Goal: Transaction & Acquisition: Purchase product/service

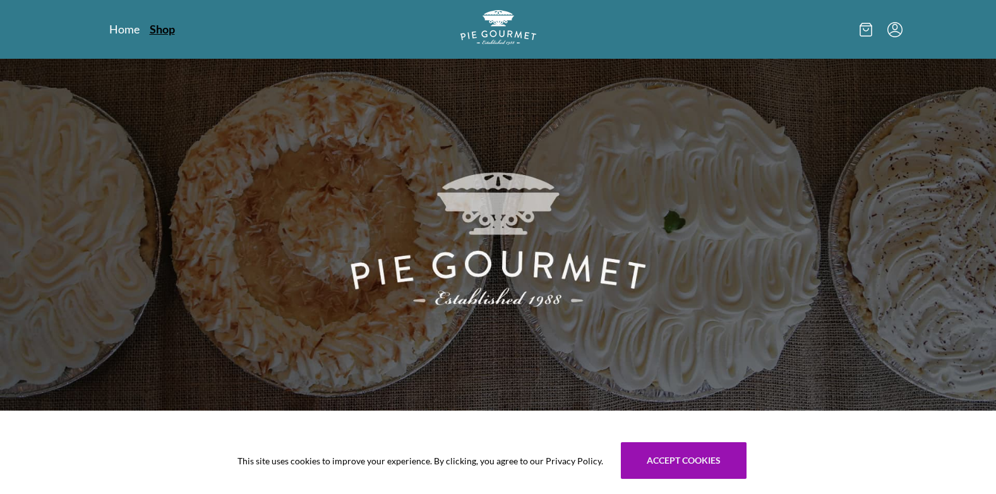
click at [156, 29] on link "Shop" at bounding box center [162, 28] width 25 height 15
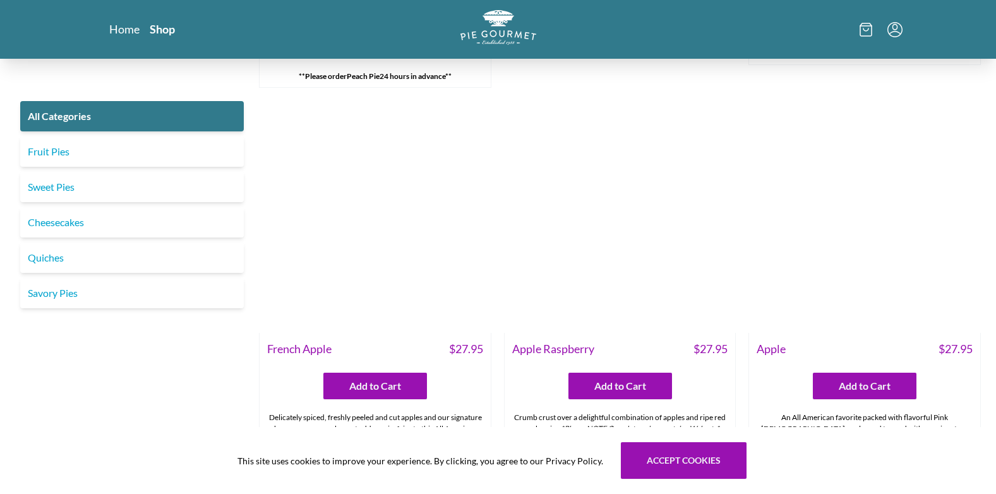
scroll to position [4167, 0]
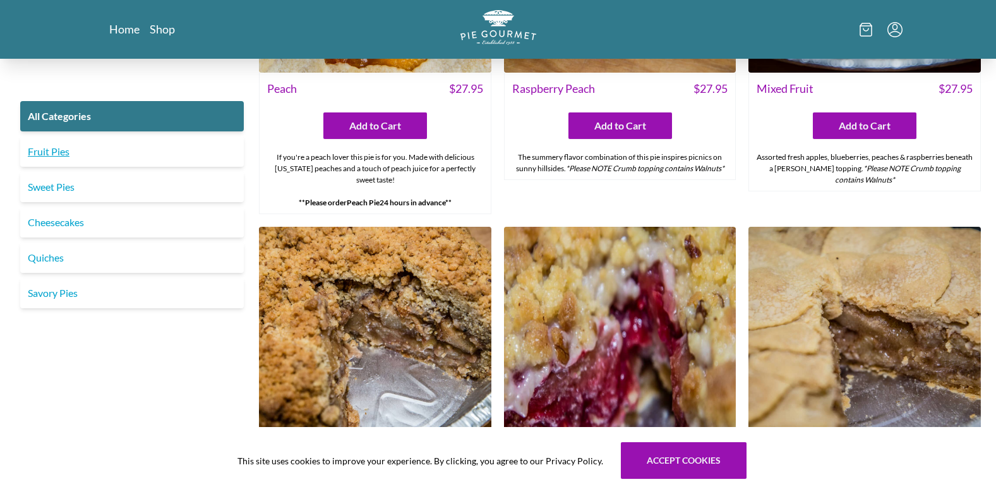
click at [52, 153] on link "Fruit Pies" at bounding box center [132, 151] width 224 height 30
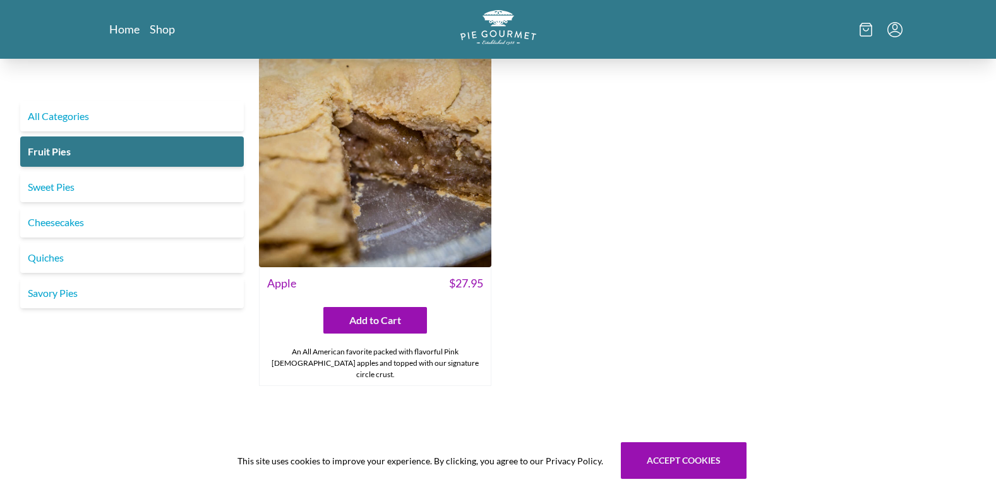
scroll to position [1576, 0]
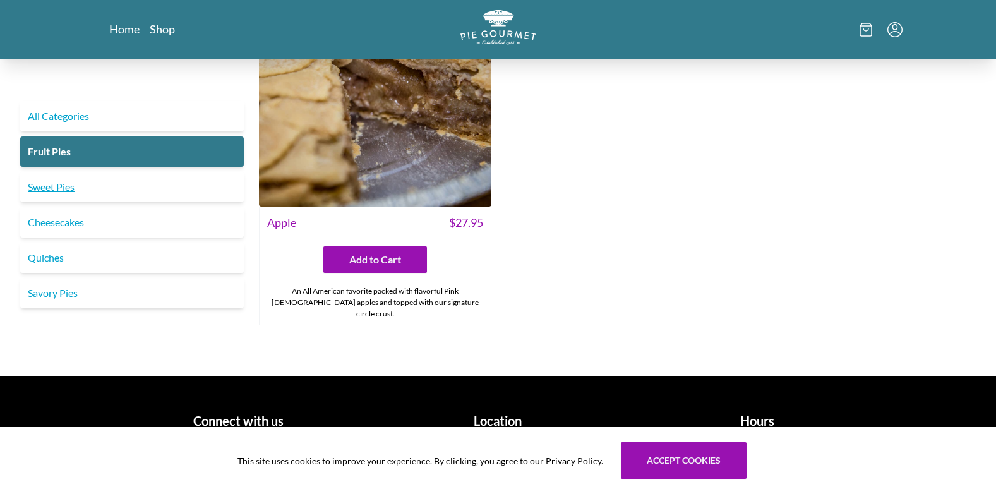
click at [49, 174] on link "Sweet Pies" at bounding box center [132, 187] width 224 height 30
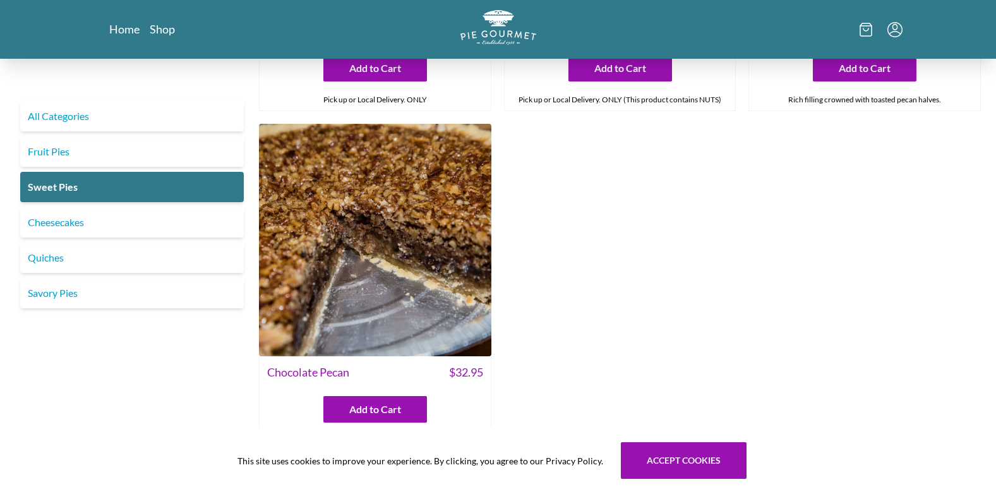
scroll to position [695, 0]
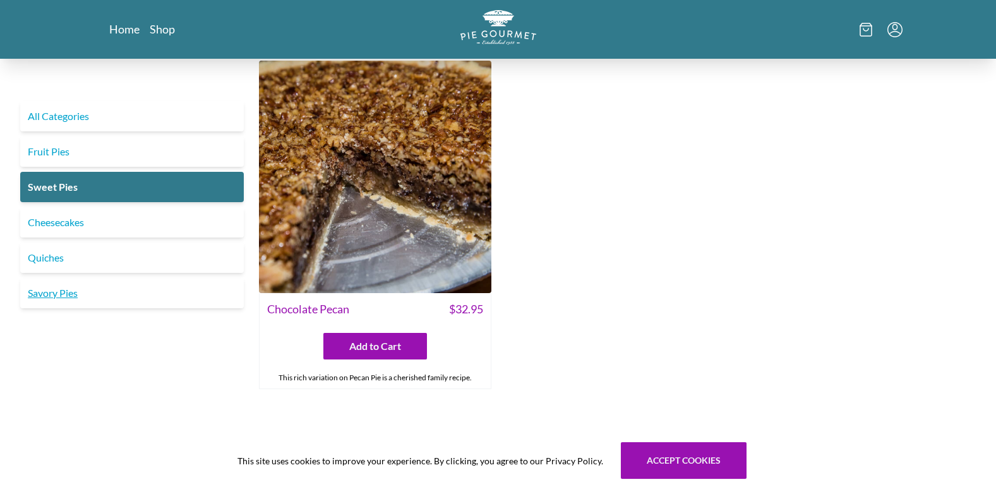
click at [52, 294] on link "Savory Pies" at bounding box center [132, 293] width 224 height 30
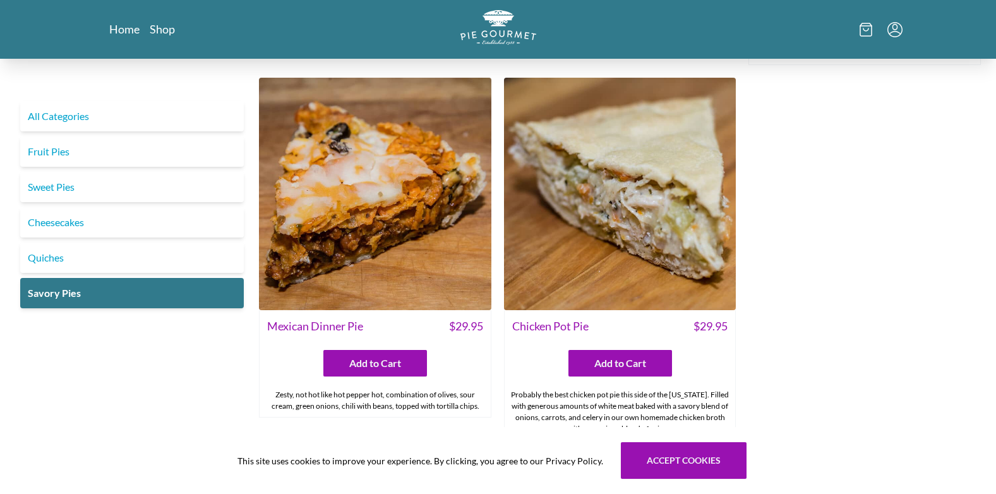
scroll to position [649, 0]
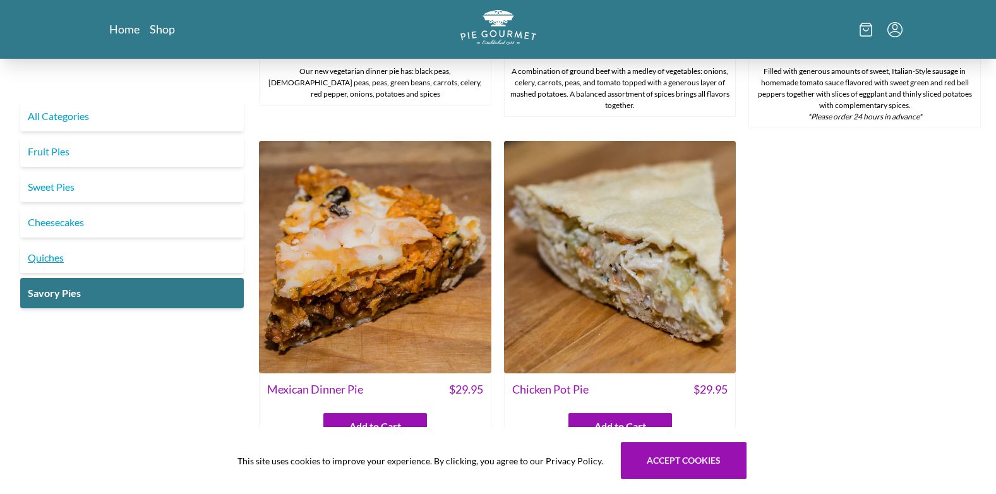
click at [51, 258] on link "Quiches" at bounding box center [132, 258] width 224 height 30
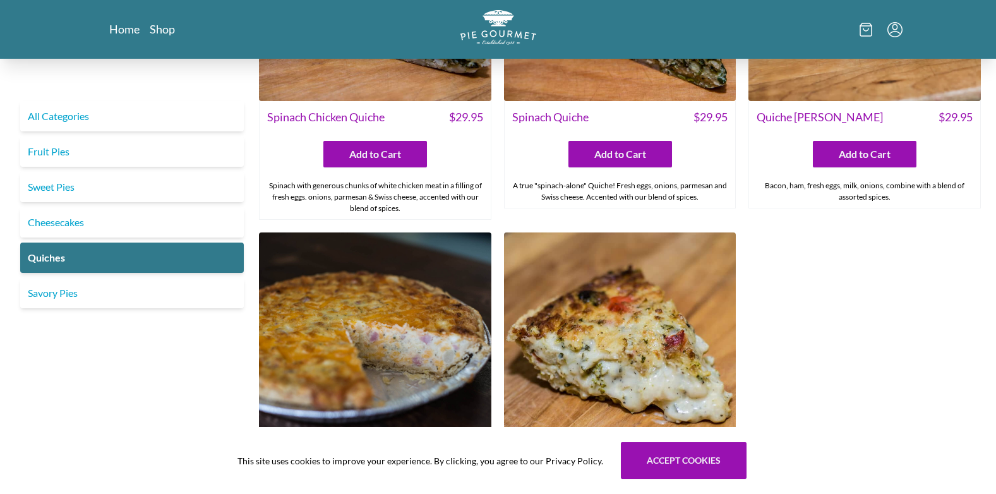
scroll to position [758, 0]
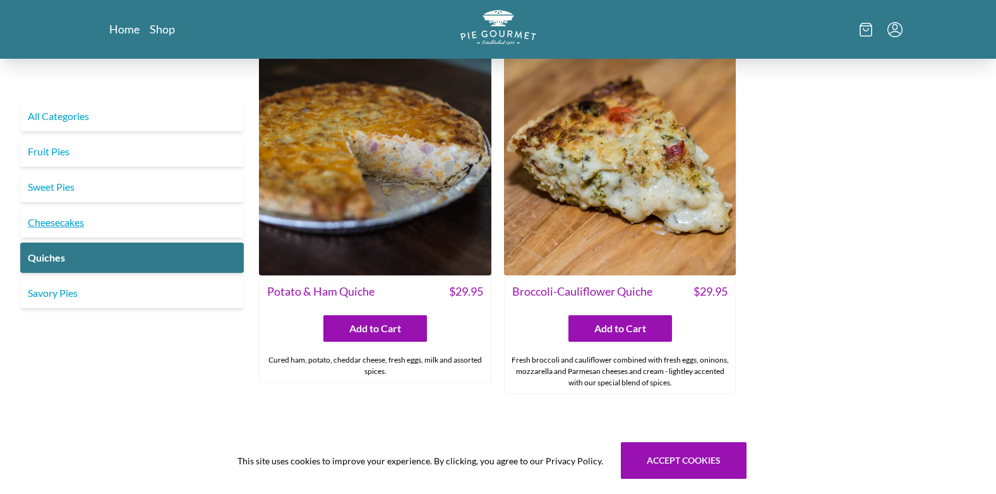
click at [55, 220] on link "Cheesecakes" at bounding box center [132, 222] width 224 height 30
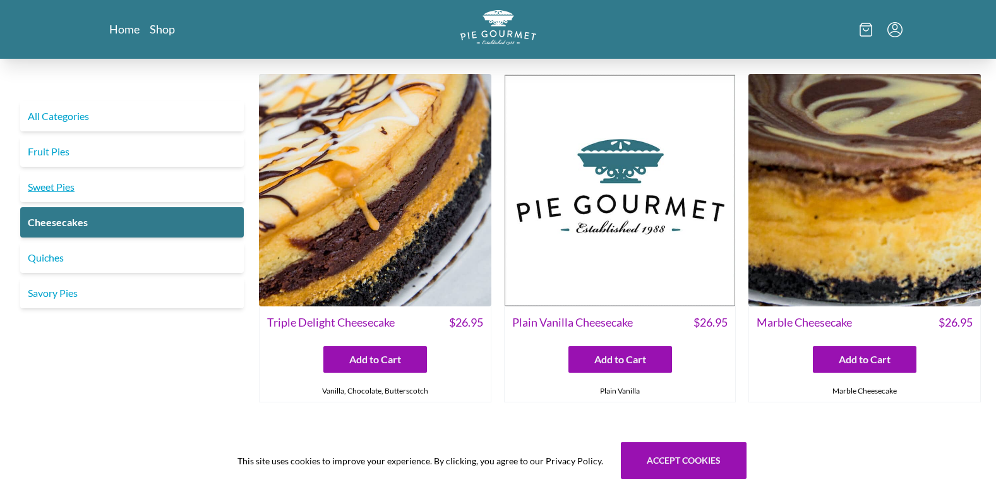
click at [57, 185] on link "Sweet Pies" at bounding box center [132, 187] width 224 height 30
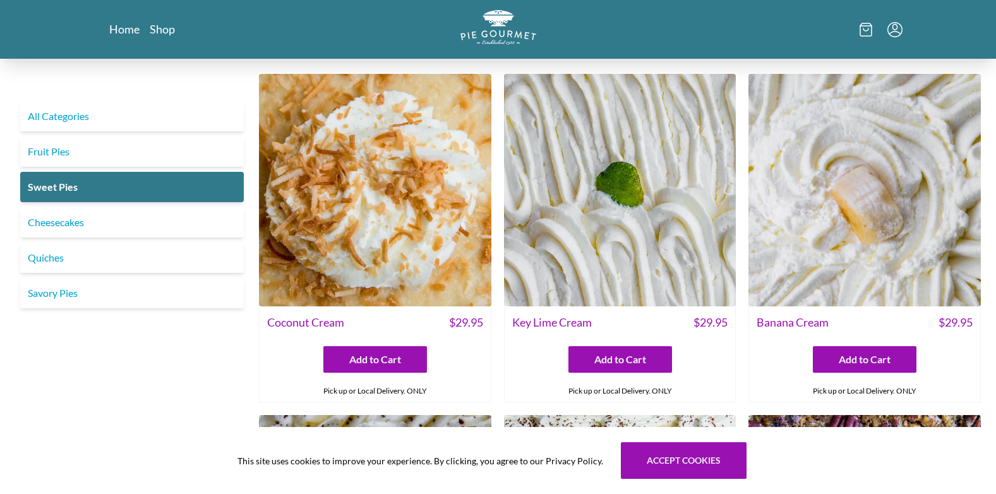
click at [897, 27] on icon "Menu" at bounding box center [894, 26] width 5 height 6
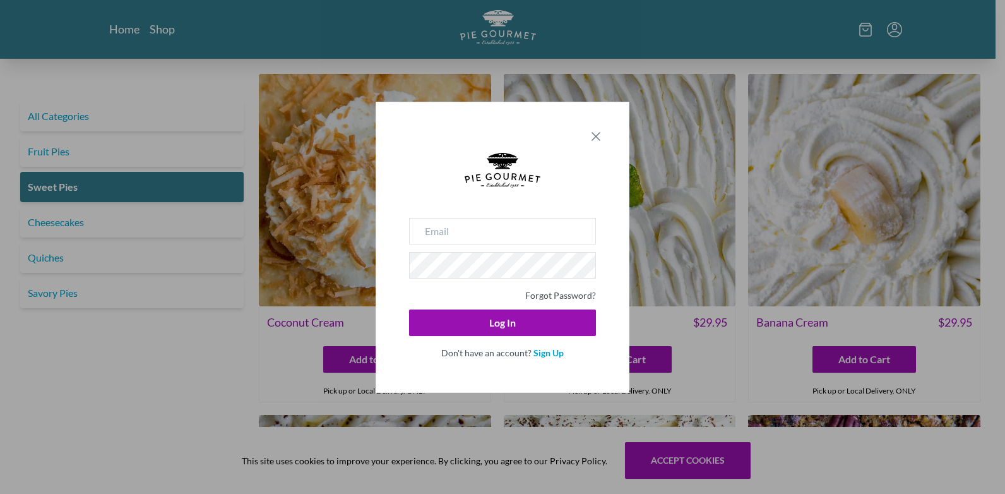
click at [601, 134] on icon "Close panel" at bounding box center [596, 136] width 15 height 15
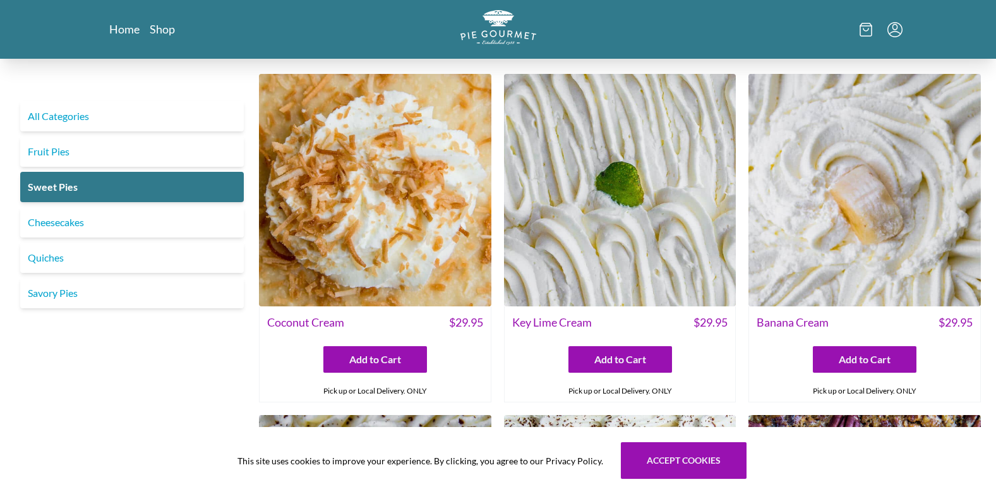
click at [865, 29] on icon at bounding box center [866, 30] width 13 height 14
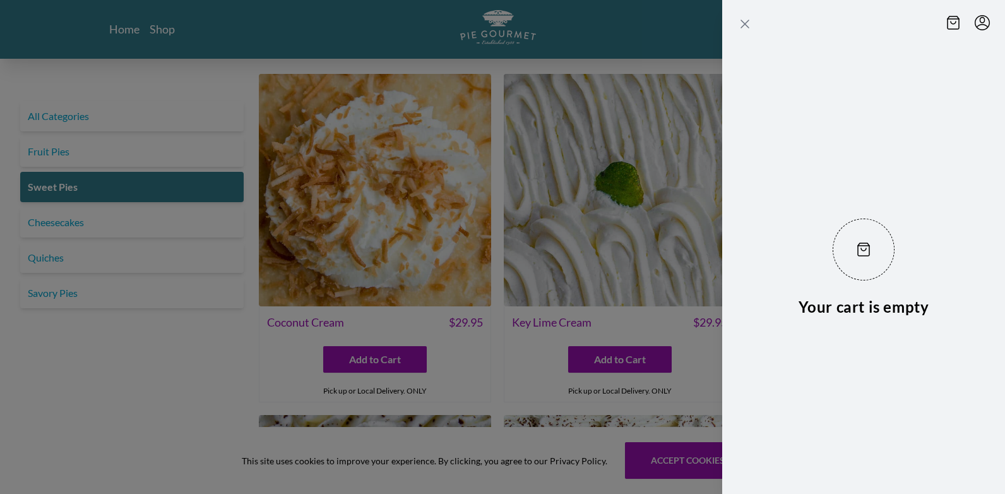
click at [748, 28] on icon "Close panel" at bounding box center [745, 24] width 8 height 8
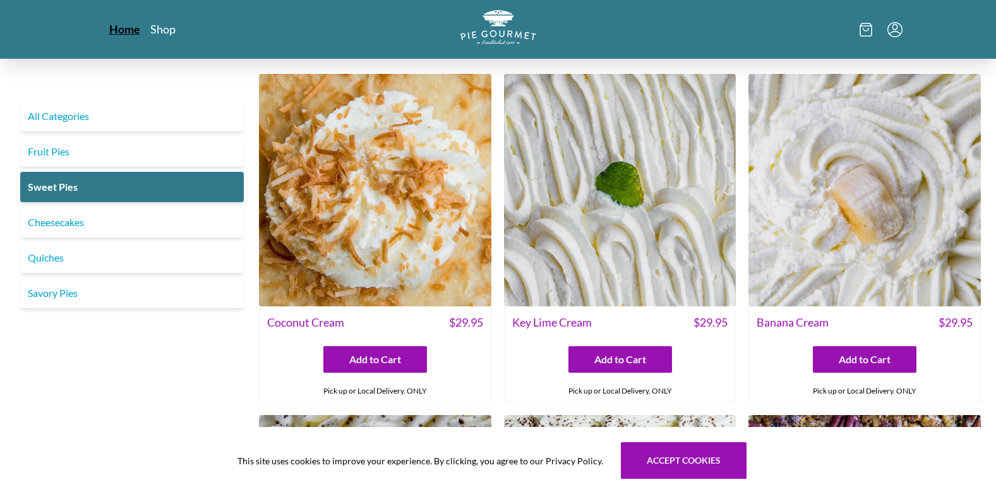
click at [135, 27] on link "Home" at bounding box center [124, 28] width 31 height 15
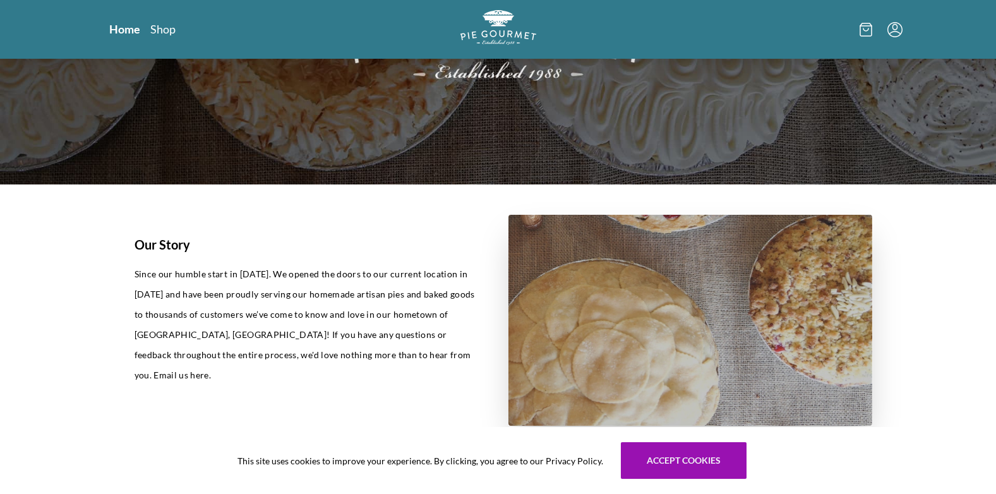
scroll to position [100, 0]
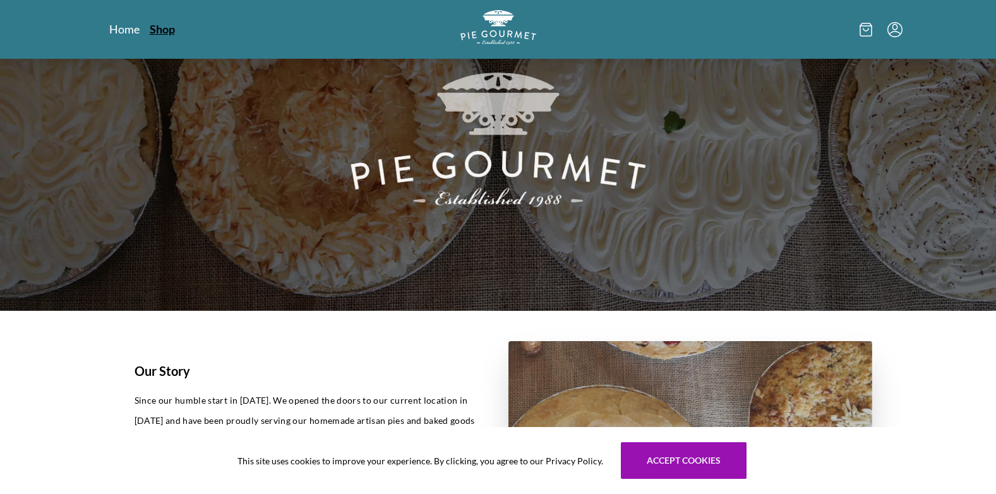
click at [163, 30] on link "Shop" at bounding box center [162, 28] width 25 height 15
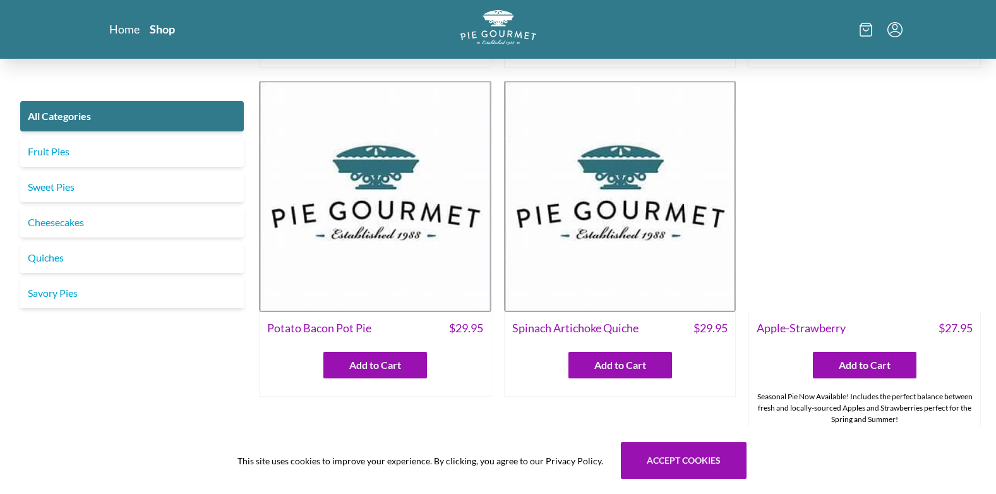
scroll to position [379, 0]
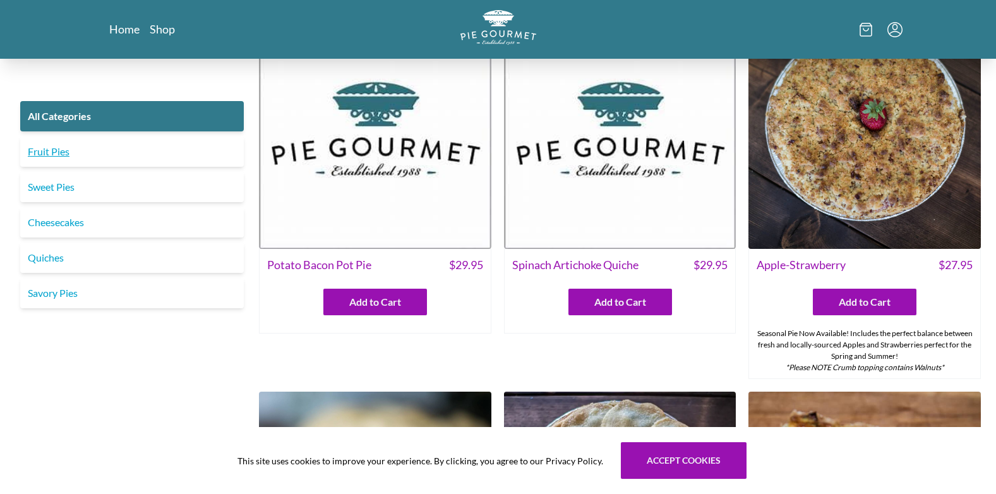
click at [52, 150] on link "Fruit Pies" at bounding box center [132, 151] width 224 height 30
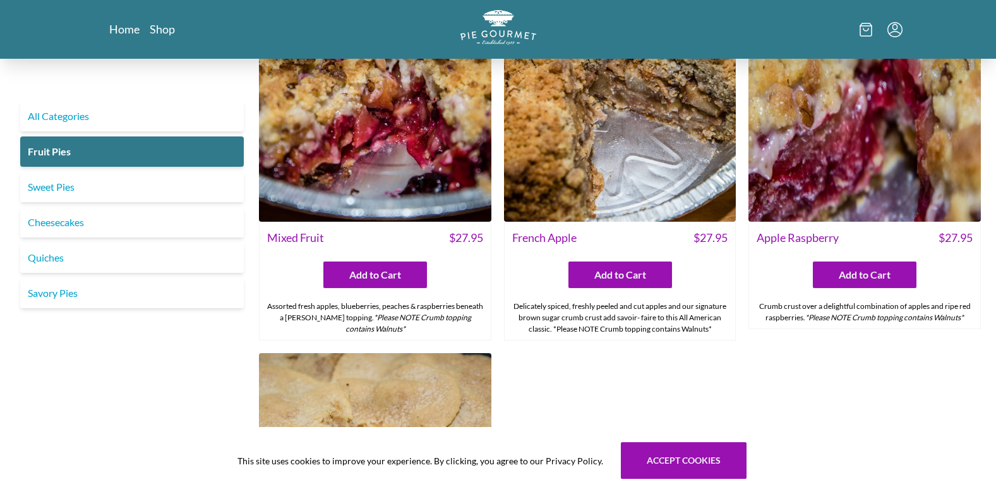
scroll to position [1008, 0]
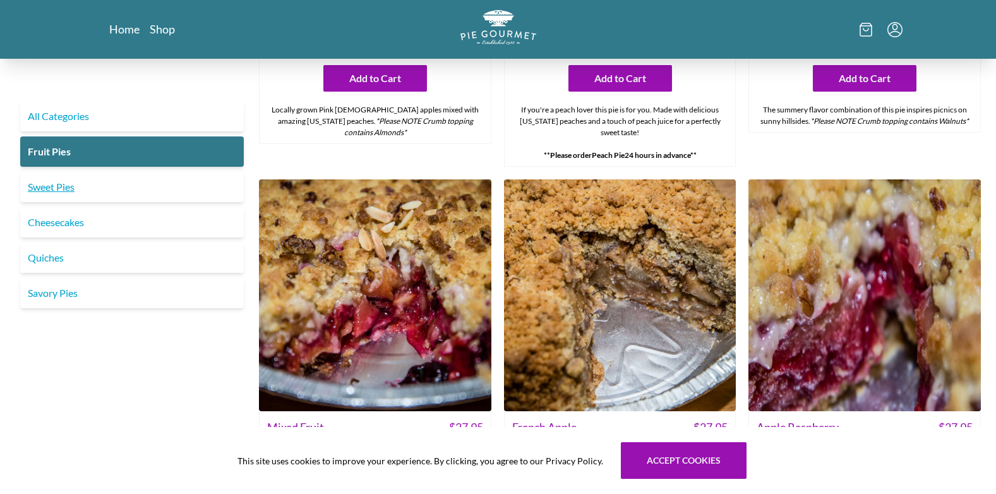
click at [49, 189] on link "Sweet Pies" at bounding box center [132, 187] width 224 height 30
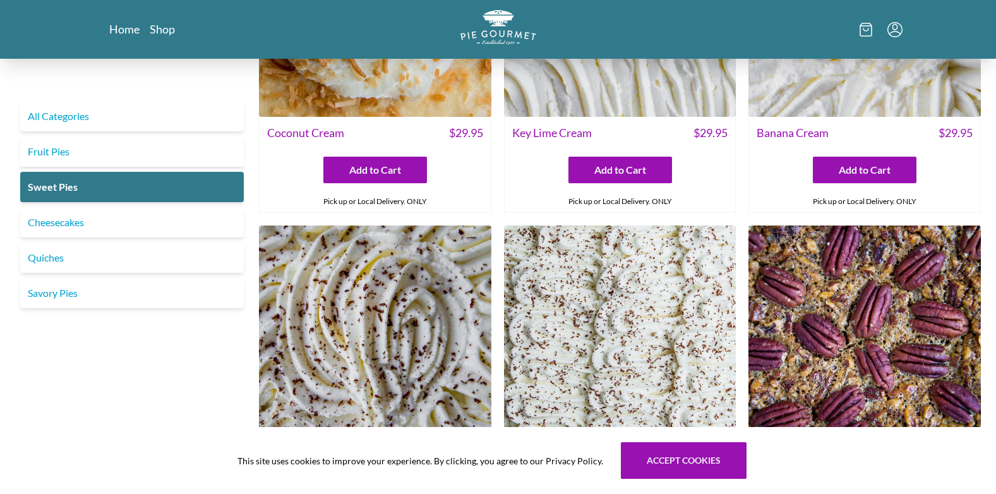
scroll to position [63, 0]
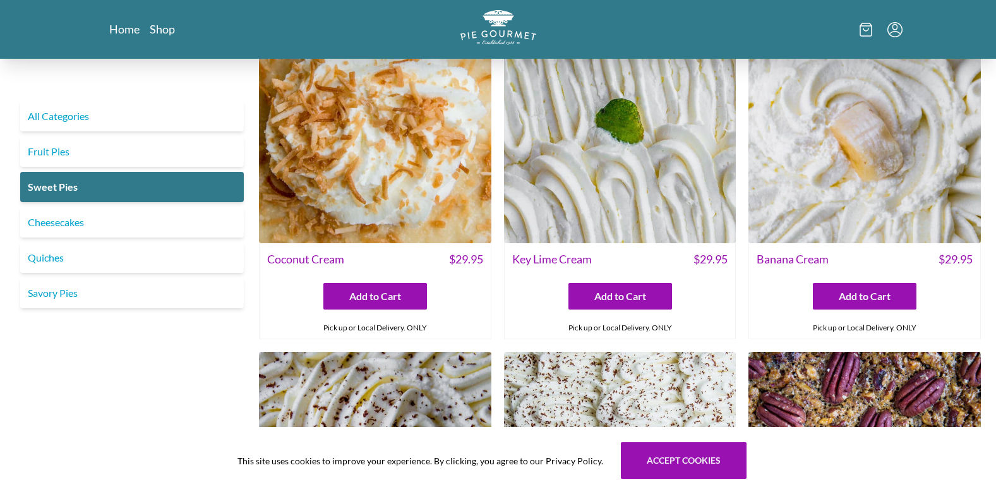
click at [802, 207] on img at bounding box center [864, 127] width 232 height 232
